Goal: Information Seeking & Learning: Find contact information

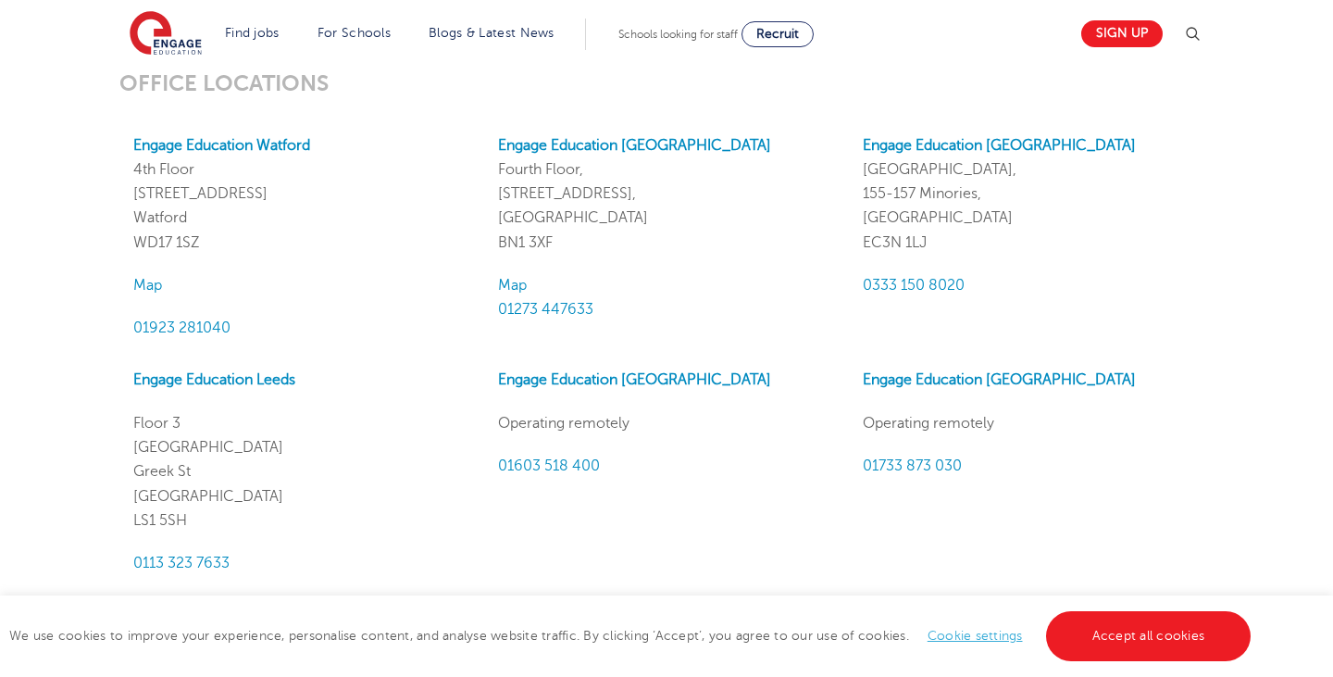
scroll to position [1650, 0]
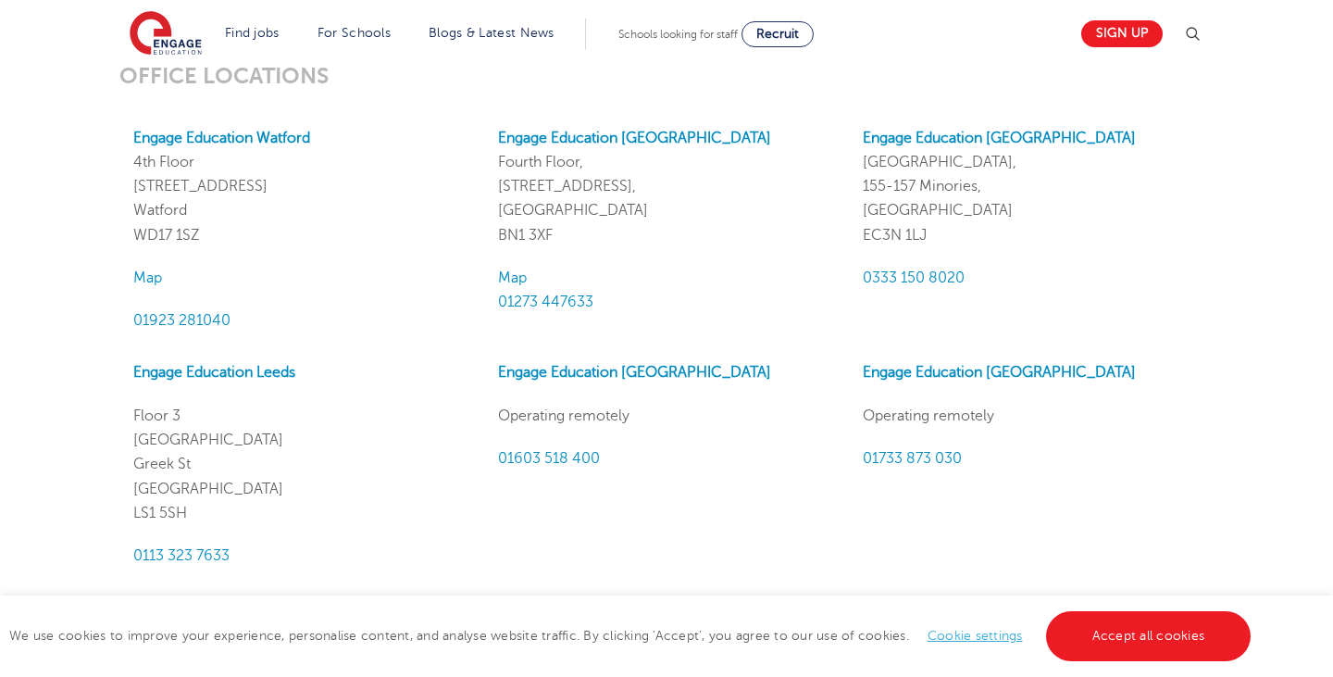
drag, startPoint x: 950, startPoint y: 238, endPoint x: 857, endPoint y: 169, distance: 116.5
click at [857, 169] on div "Engage Education [GEOGRAPHIC_DATA], [STREET_ADDRESS] 0333 150 8020" at bounding box center [1031, 229] width 365 height 207
click at [1028, 241] on p "Engage Education [GEOGRAPHIC_DATA], [STREET_ADDRESS]" at bounding box center [1031, 186] width 337 height 121
drag, startPoint x: 940, startPoint y: 233, endPoint x: 859, endPoint y: 237, distance: 80.6
click at [859, 237] on div "Engage Education [GEOGRAPHIC_DATA], [STREET_ADDRESS] 0333 150 8020" at bounding box center [1031, 229] width 365 height 207
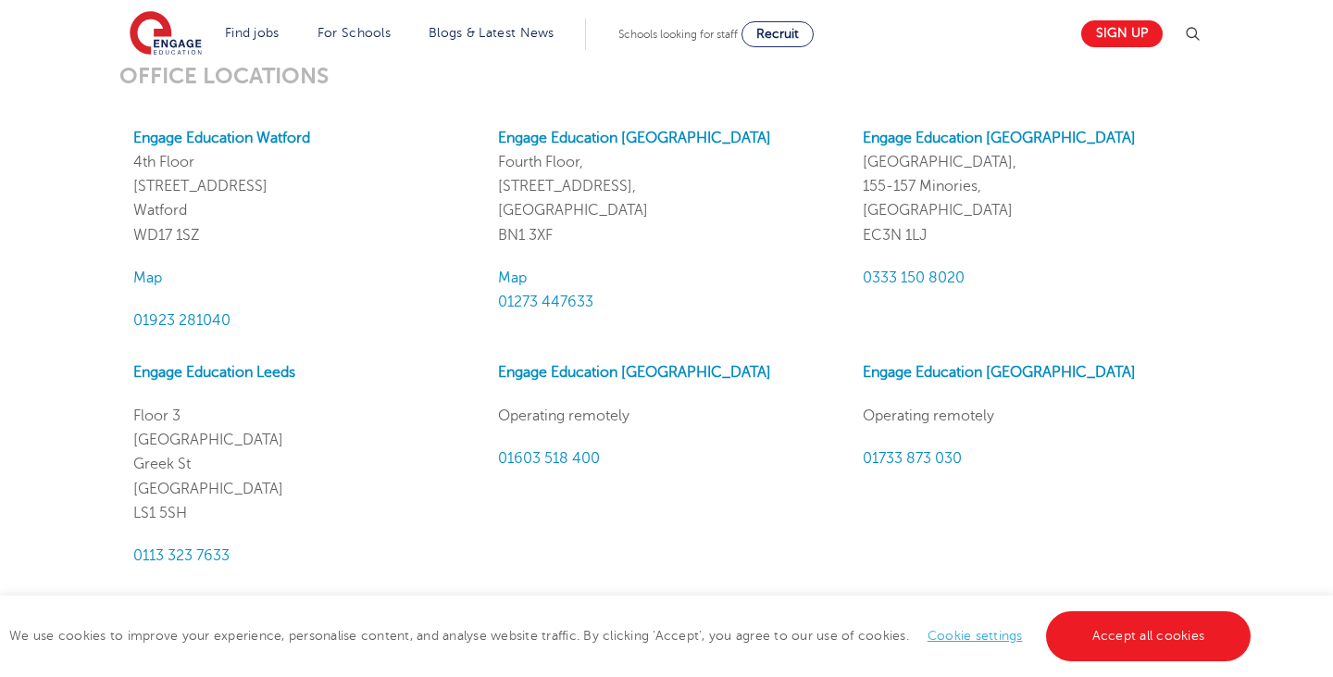
copy p "EC3N 1LJ"
click at [971, 211] on p "Engage Education [GEOGRAPHIC_DATA], [STREET_ADDRESS]" at bounding box center [1031, 186] width 337 height 121
drag, startPoint x: 994, startPoint y: 183, endPoint x: 863, endPoint y: 166, distance: 132.7
click at [863, 166] on p "Engage Education [GEOGRAPHIC_DATA], [STREET_ADDRESS]" at bounding box center [1031, 186] width 337 height 121
copy p "[GEOGRAPHIC_DATA], 155-157 Minories,"
